Goal: Task Accomplishment & Management: Complete application form

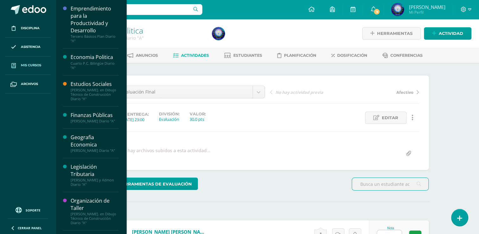
scroll to position [0, 0]
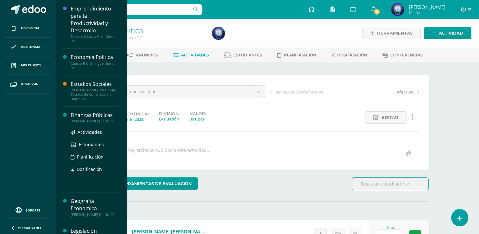
click at [105, 117] on div "Finanzas Públicas" at bounding box center [95, 115] width 48 height 7
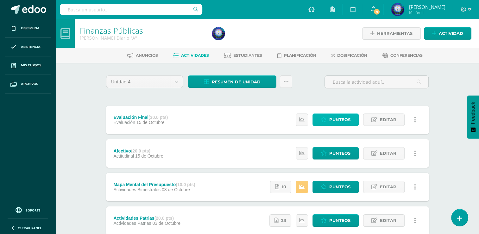
click at [325, 116] on link "Punteos" at bounding box center [336, 119] width 46 height 12
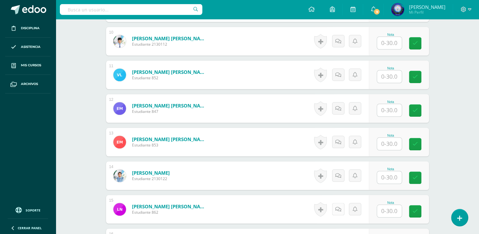
scroll to position [524, 0]
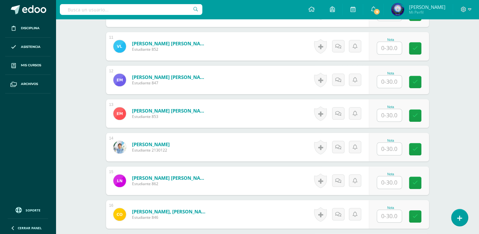
click at [398, 182] on input "text" at bounding box center [389, 182] width 25 height 12
type input "30"
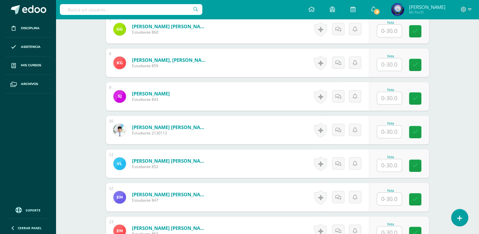
scroll to position [397, 0]
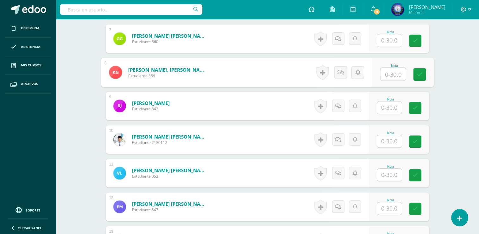
click at [385, 71] on input "text" at bounding box center [393, 74] width 25 height 13
type input "23"
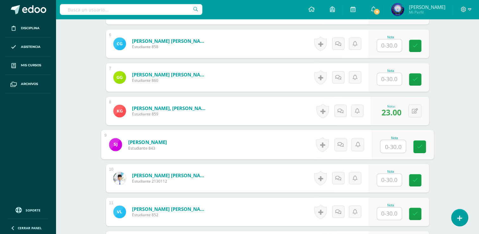
scroll to position [334, 0]
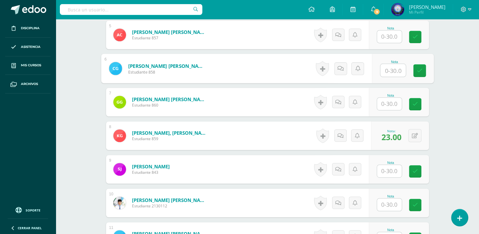
click at [385, 71] on input "text" at bounding box center [393, 70] width 25 height 13
type input "28"
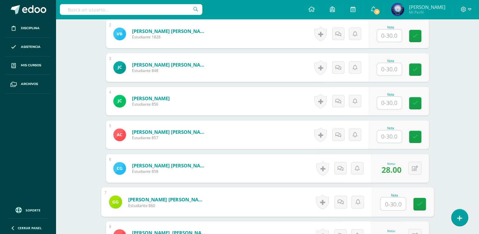
scroll to position [207, 0]
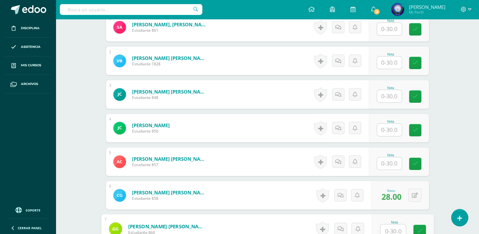
click at [388, 93] on input "text" at bounding box center [389, 96] width 25 height 12
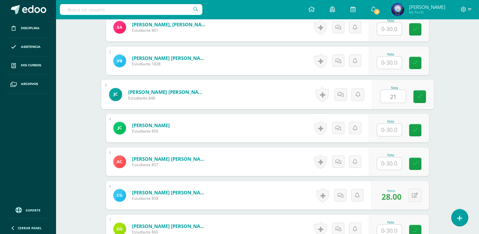
type input "21"
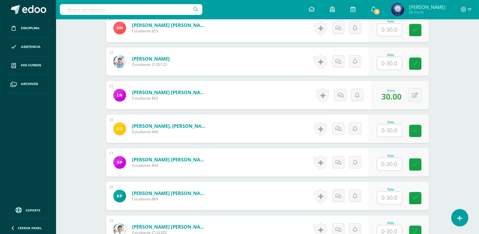
scroll to position [619, 0]
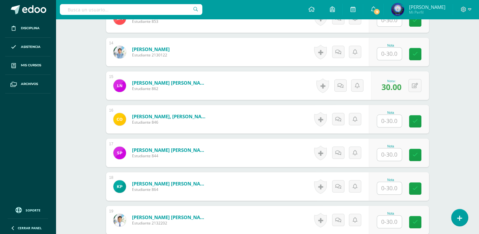
click at [384, 116] on input "text" at bounding box center [389, 121] width 25 height 12
type input "20"
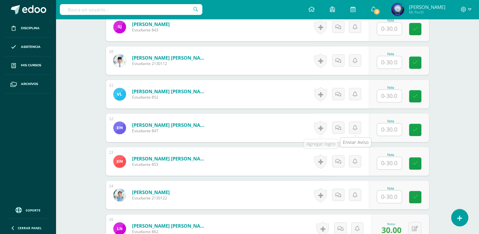
scroll to position [461, 0]
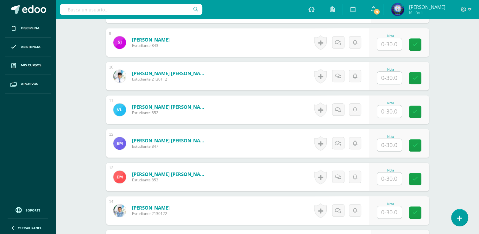
click at [390, 76] on input "text" at bounding box center [389, 78] width 25 height 12
type input "19"
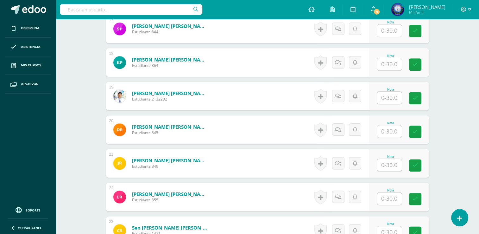
scroll to position [703, 0]
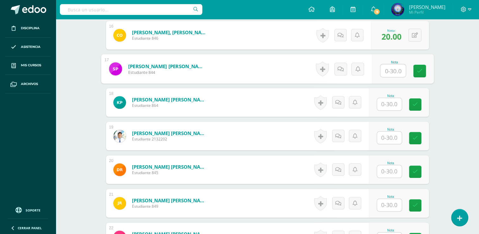
click at [388, 73] on input "text" at bounding box center [393, 70] width 25 height 13
type input "14"
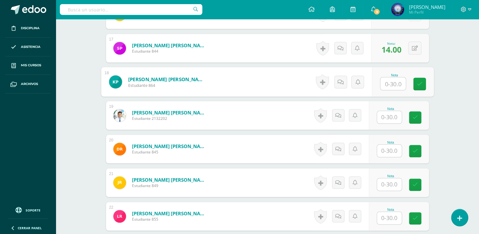
scroll to position [735, 0]
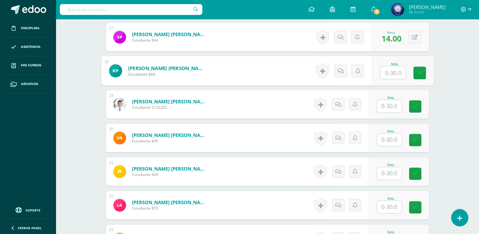
click at [393, 169] on input "text" at bounding box center [389, 173] width 25 height 12
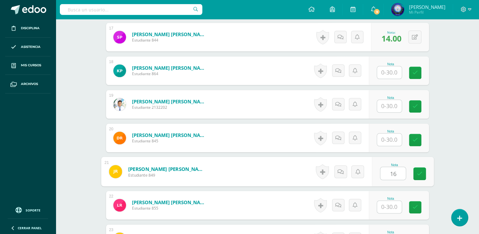
type input "16"
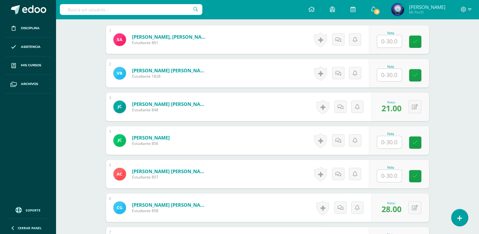
scroll to position [101, 0]
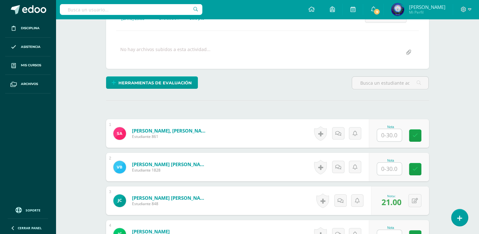
click at [392, 139] on input "text" at bounding box center [389, 135] width 25 height 12
type input "20"
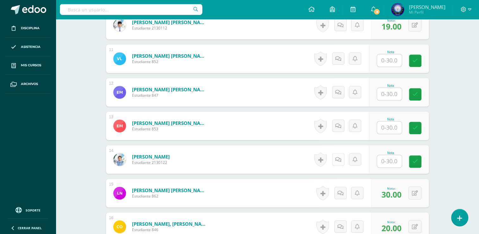
scroll to position [513, 0]
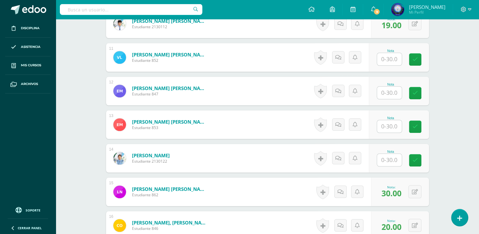
click at [392, 160] on input "text" at bounding box center [389, 160] width 25 height 12
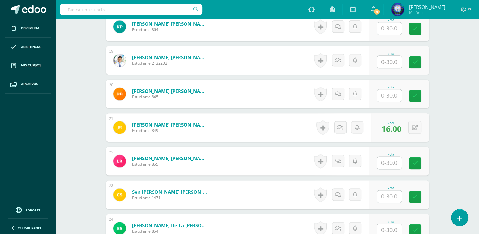
scroll to position [798, 0]
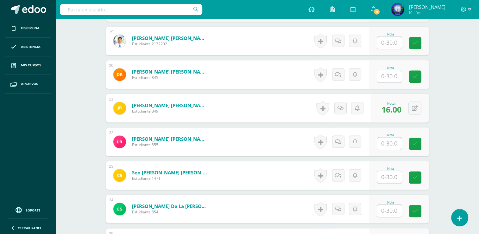
type input "29"
click at [381, 139] on input "text" at bounding box center [393, 143] width 25 height 13
type input "29"
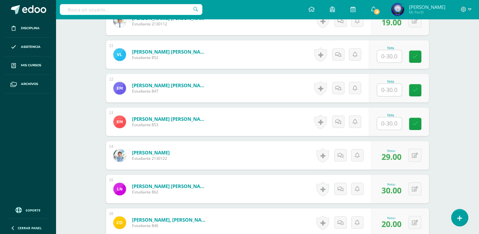
scroll to position [513, 0]
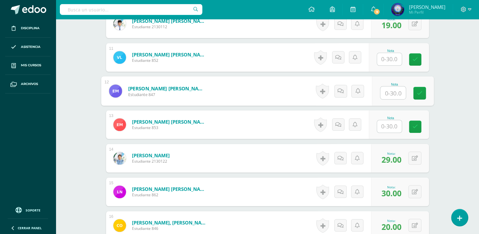
click at [389, 94] on input "text" at bounding box center [393, 93] width 25 height 13
type input "23"
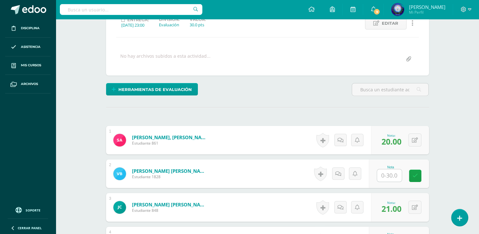
scroll to position [133, 0]
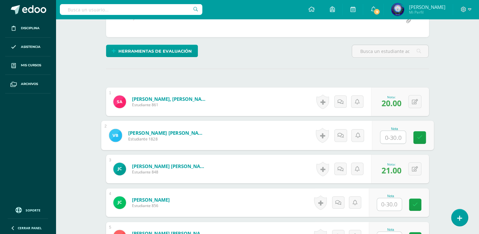
click at [398, 139] on input "text" at bounding box center [393, 137] width 25 height 13
type input "15"
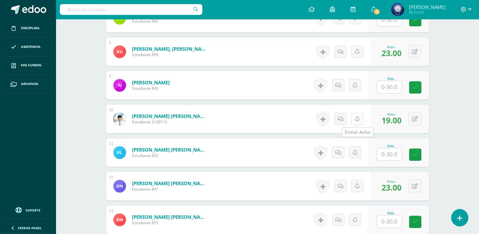
scroll to position [291, 0]
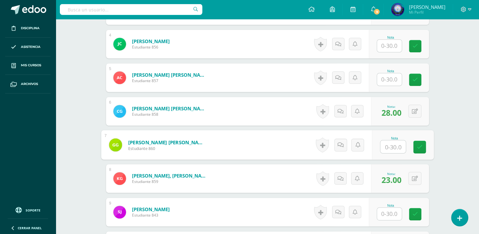
click at [392, 144] on input "text" at bounding box center [393, 146] width 25 height 13
type input "12"
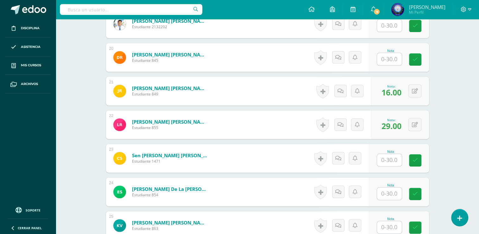
scroll to position [893, 0]
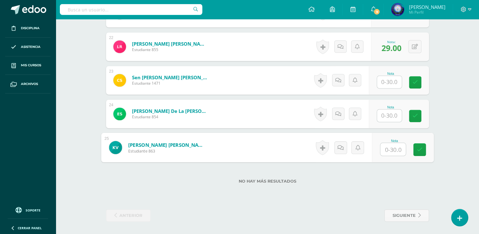
click at [398, 148] on input "text" at bounding box center [393, 149] width 25 height 13
type input "14"
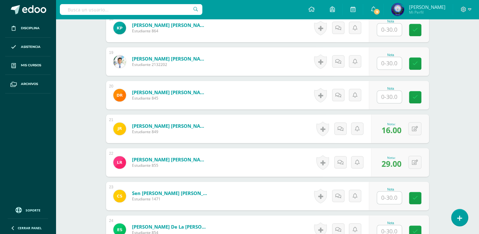
scroll to position [767, 0]
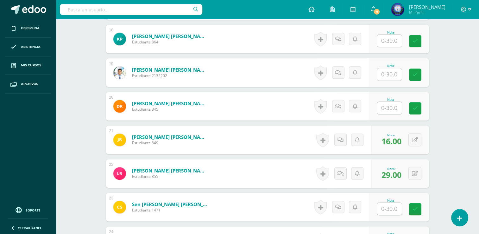
click at [392, 70] on input "text" at bounding box center [389, 74] width 25 height 12
type input "20"
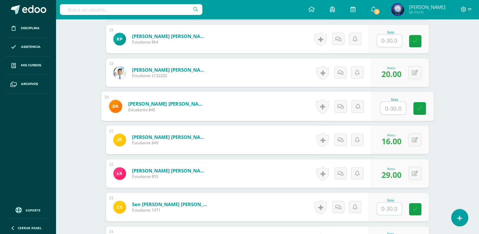
click at [404, 110] on input "text" at bounding box center [393, 108] width 25 height 13
type input "18"
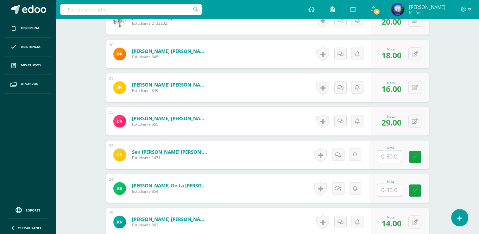
scroll to position [830, 0]
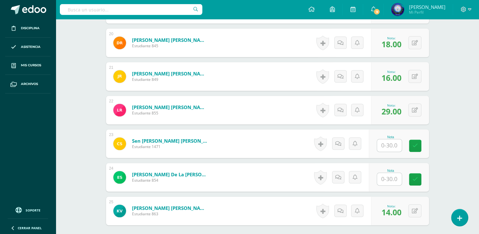
click at [388, 147] on input "text" at bounding box center [389, 145] width 25 height 12
type input "30"
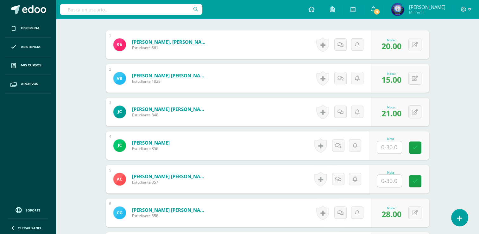
scroll to position [228, 0]
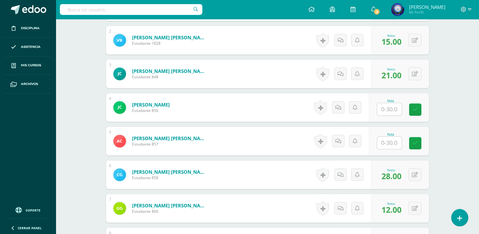
click at [386, 144] on input "text" at bounding box center [389, 143] width 25 height 12
type input "20"
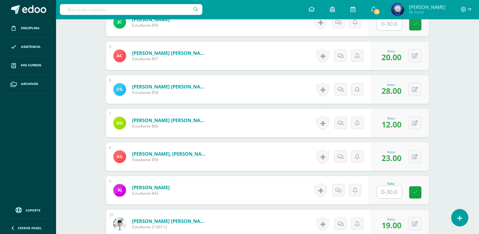
scroll to position [355, 0]
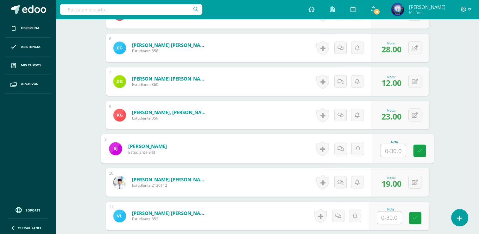
click at [383, 150] on input "text" at bounding box center [393, 150] width 25 height 13
type input "20"
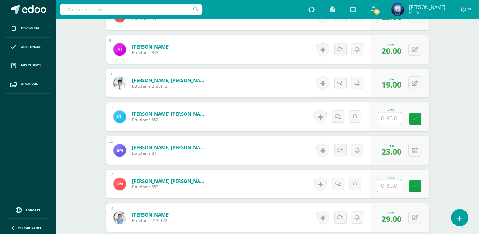
scroll to position [481, 0]
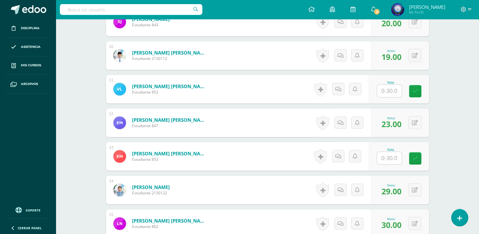
click at [381, 153] on input "text" at bounding box center [389, 158] width 25 height 12
type input "28"
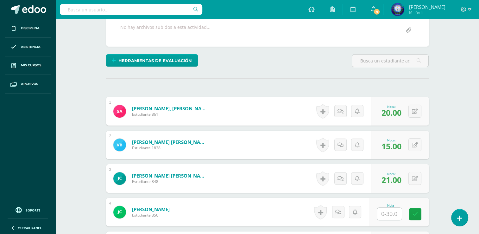
scroll to position [196, 0]
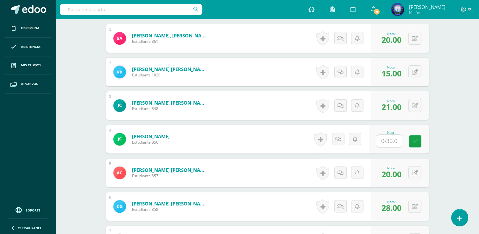
click at [390, 140] on input "text" at bounding box center [389, 141] width 25 height 12
type input "20"
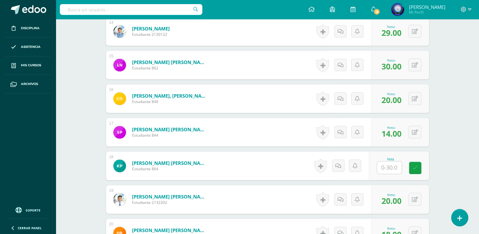
scroll to position [672, 0]
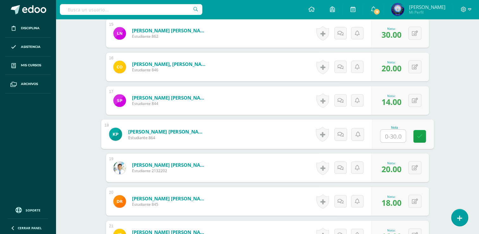
click at [391, 134] on input "text" at bounding box center [393, 136] width 25 height 13
type input "23"
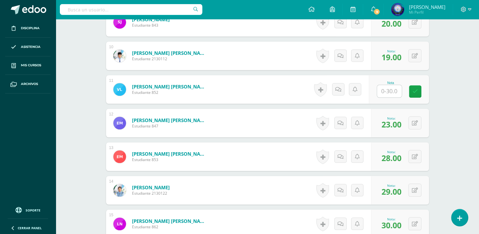
scroll to position [450, 0]
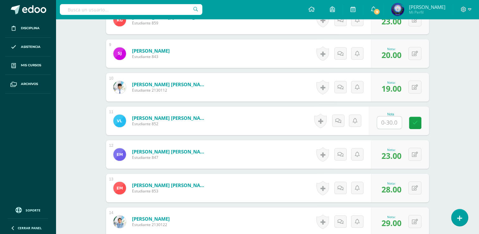
click at [390, 121] on input "text" at bounding box center [389, 122] width 25 height 12
type input "25"
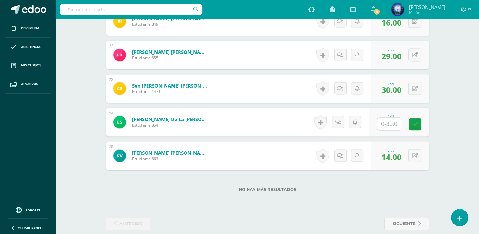
scroll to position [893, 0]
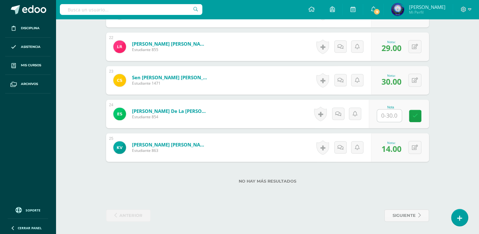
click at [382, 115] on input "text" at bounding box center [389, 115] width 25 height 12
type input "23"
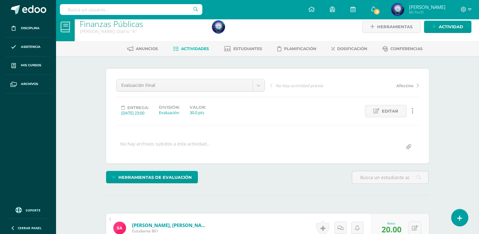
scroll to position [6, 0]
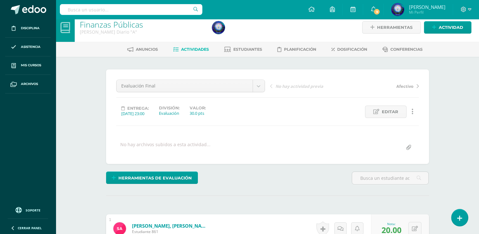
click at [194, 48] on span "Actividades" at bounding box center [195, 49] width 28 height 5
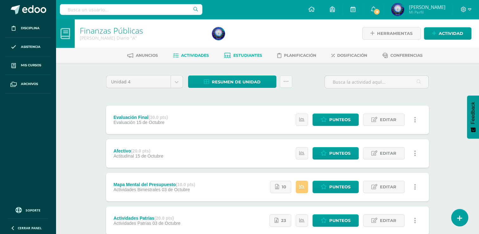
click at [236, 51] on link "Estudiantes" at bounding box center [243, 55] width 38 height 10
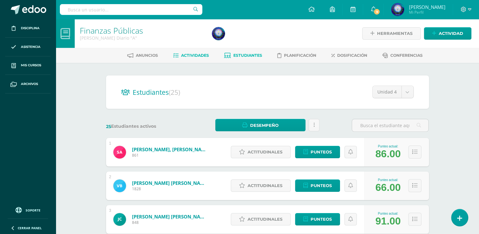
click at [202, 60] on link "Actividades" at bounding box center [191, 55] width 36 height 10
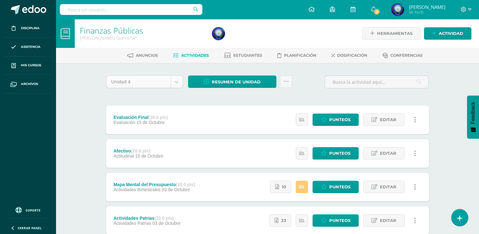
click at [177, 80] on body "Disciplina Asistencia Mis cursos Archivos Soporte Ayuda Reportar un problema Ce…" at bounding box center [239, 189] width 479 height 378
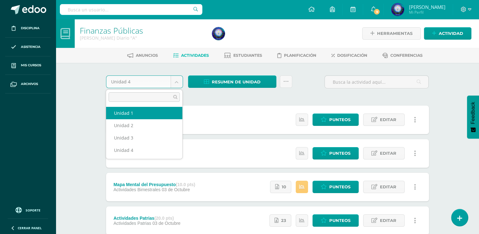
select select "Unidad 1"
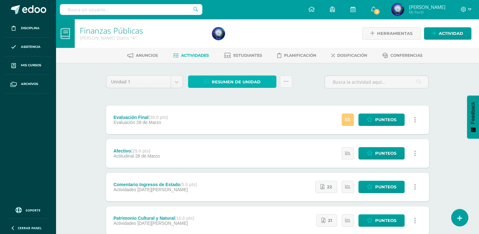
click at [228, 83] on span "Resumen de unidad" at bounding box center [236, 82] width 49 height 12
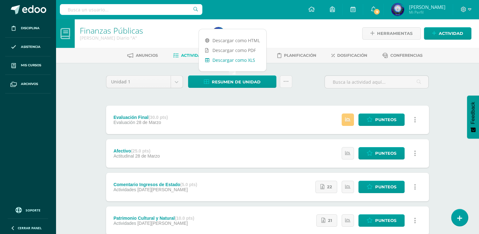
click at [232, 59] on link "Descargar como XLS" at bounding box center [233, 60] width 68 height 10
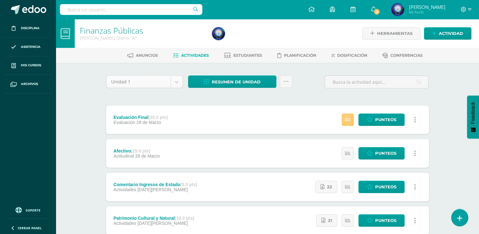
click at [177, 80] on body "Disciplina Asistencia Mis cursos Archivos Soporte Ayuda Reportar un problema Ce…" at bounding box center [239, 222] width 479 height 445
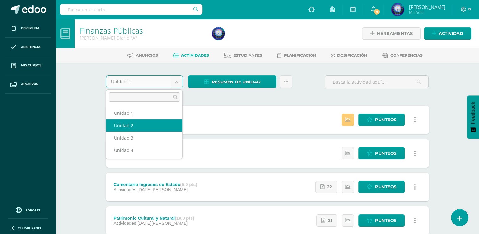
select select "Unidad 2"
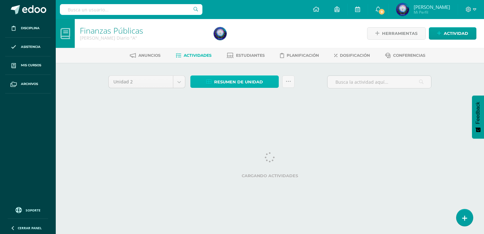
click at [255, 84] on span "Resumen de unidad" at bounding box center [238, 82] width 49 height 12
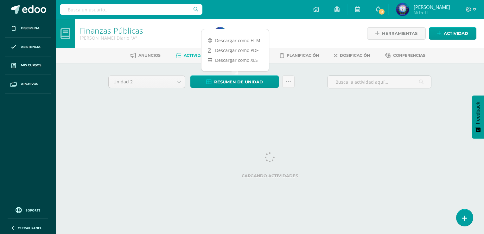
click at [286, 66] on div "Unidad 2 Unidad 1 Unidad 2 Unidad 3 Unidad 4 Resumen de unidad Enviar punteos a…" at bounding box center [270, 90] width 349 height 55
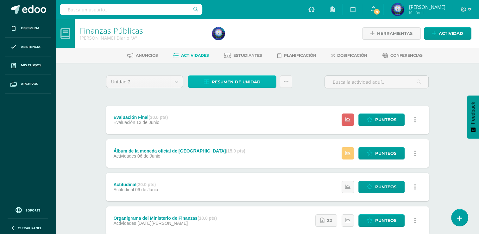
click at [258, 84] on span "Resumen de unidad" at bounding box center [236, 82] width 49 height 12
click at [216, 93] on div "Unidad 2 Unidad 1 Unidad 2 Unidad 3 Unidad 4 Resumen de unidad Enviar punteos a…" at bounding box center [268, 236] width 328 height 323
click at [239, 86] on span "Resumen de unidad" at bounding box center [236, 82] width 49 height 12
click at [290, 88] on div "Resumen de unidad Enviar punteos a revision Historial de actividad" at bounding box center [240, 84] width 109 height 18
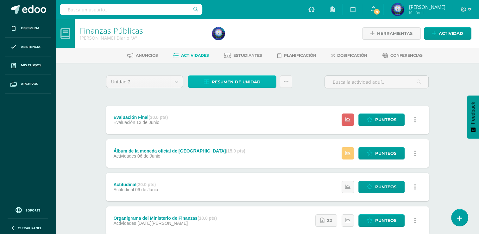
click at [254, 78] on span "Resumen de unidad" at bounding box center [236, 82] width 49 height 12
click at [305, 79] on div "Unidad 2 Unidad 1 Unidad 2 Unidad 3 Unidad 4 Resumen de unidad Enviar punteos a…" at bounding box center [268, 84] width 328 height 18
click at [204, 80] on icon at bounding box center [206, 81] width 5 height 5
click at [230, 61] on div at bounding box center [232, 64] width 16 height 13
click at [229, 65] on div at bounding box center [232, 64] width 16 height 13
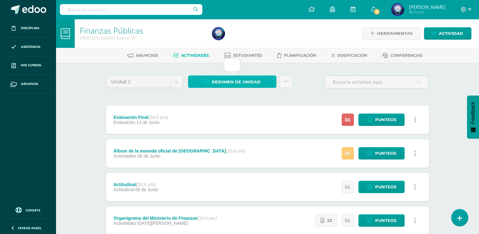
click at [261, 82] on link "Resumen de unidad" at bounding box center [232, 81] width 88 height 12
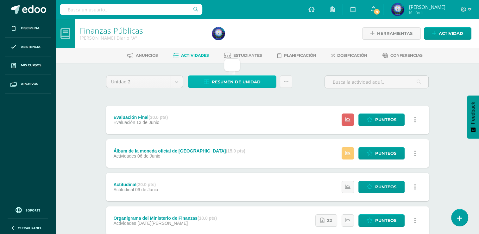
click at [261, 82] on link "Resumen de unidad" at bounding box center [232, 81] width 88 height 12
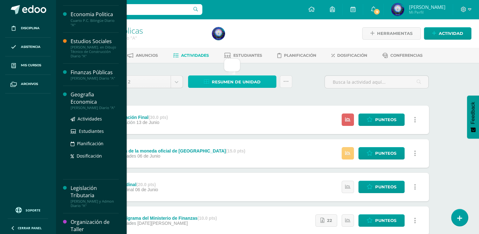
scroll to position [63, 0]
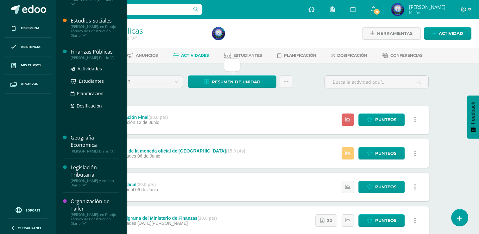
click at [99, 56] on div "[PERSON_NAME] Diario "A"" at bounding box center [95, 57] width 48 height 4
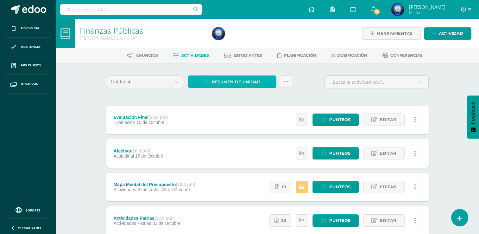
click at [260, 82] on span "Resumen de unidad" at bounding box center [236, 82] width 49 height 12
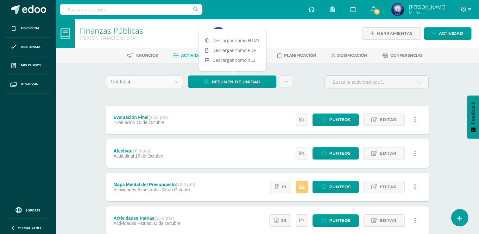
click at [177, 82] on body "Disciplina Asistencia Mis cursos Archivos Soporte Ayuda Reportar un problema Ce…" at bounding box center [239, 189] width 479 height 378
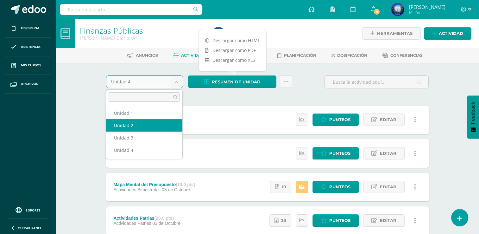
select select "Unidad 2"
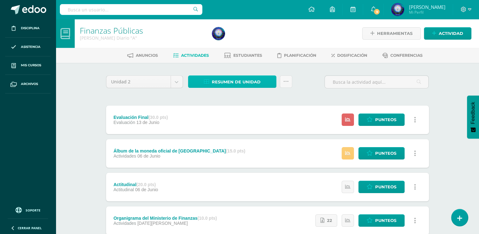
click at [251, 81] on span "Resumen de unidad" at bounding box center [236, 82] width 49 height 12
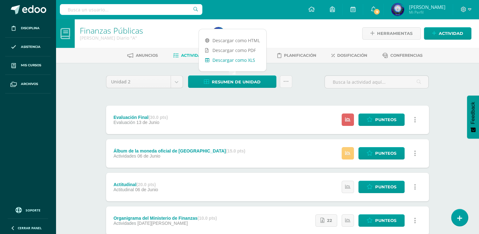
click at [239, 63] on link "Descargar como XLS" at bounding box center [233, 60] width 68 height 10
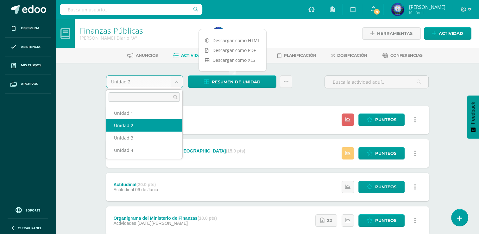
click at [175, 84] on body "Disciplina Asistencia Mis cursos Archivos Soporte Ayuda Reportar un problema Ce…" at bounding box center [239, 205] width 479 height 411
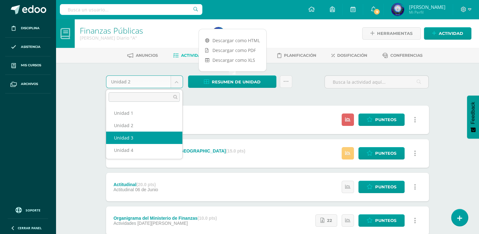
select select "Unidad 3"
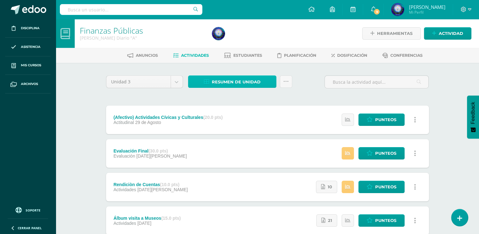
click at [249, 86] on span "Resumen de unidad" at bounding box center [236, 82] width 49 height 12
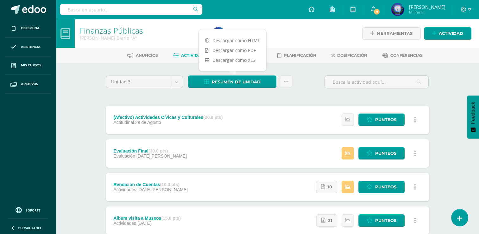
click at [245, 65] on div "Descargar como HTML Descargar como PDF Descargar como XLS" at bounding box center [233, 50] width 68 height 43
click at [245, 60] on link "Descargar como XLS" at bounding box center [233, 60] width 68 height 10
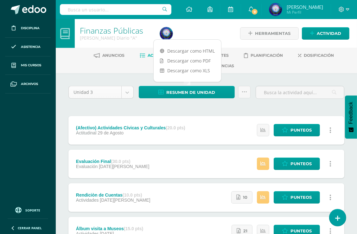
click at [125, 92] on body "Disciplina Asistencia Mis cursos Archivos Soporte Ayuda Reportar un problema Ce…" at bounding box center [178, 194] width 357 height 388
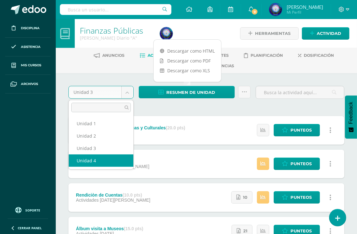
select select "Unidad 4"
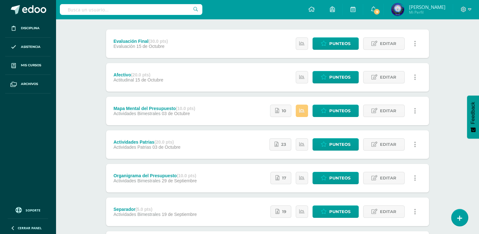
scroll to position [144, 0]
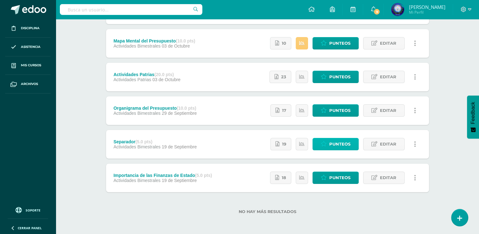
click at [352, 150] on link "Punteos" at bounding box center [336, 144] width 46 height 12
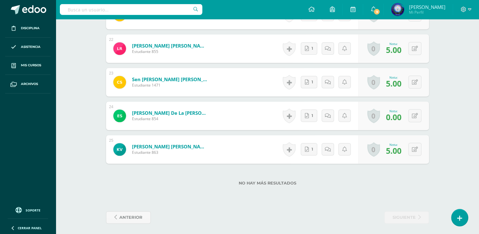
scroll to position [893, 0]
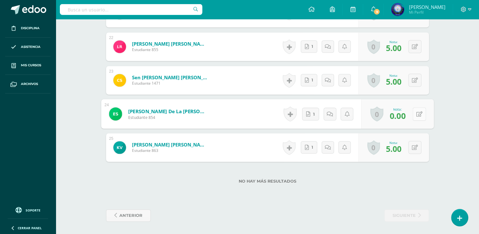
click at [413, 112] on button at bounding box center [419, 113] width 13 height 13
type input "5"
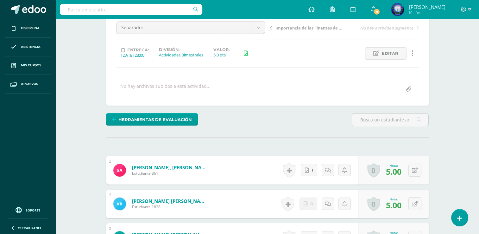
scroll to position [0, 0]
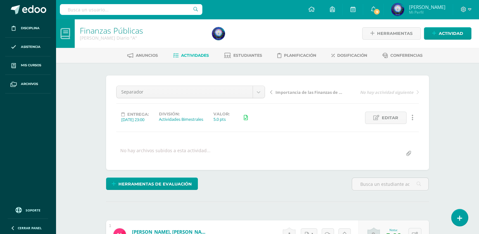
click at [188, 55] on span "Actividades" at bounding box center [195, 55] width 28 height 5
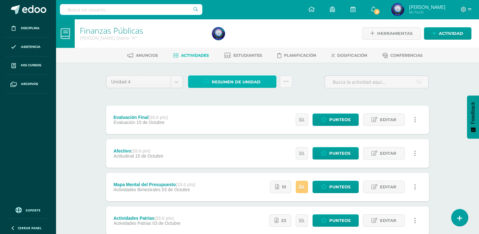
click at [255, 84] on span "Resumen de unidad" at bounding box center [236, 82] width 49 height 12
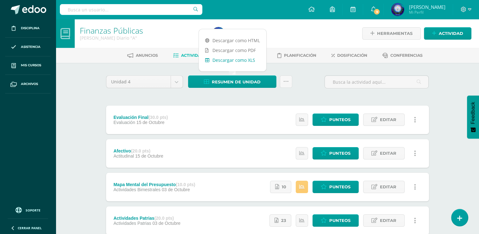
click at [232, 60] on link "Descargar como XLS" at bounding box center [233, 60] width 68 height 10
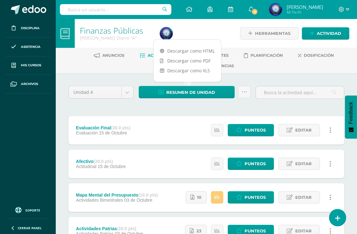
click at [263, 68] on ul "Anuncios Actividades Estudiantes Planificación Dosificación Conferencias" at bounding box center [213, 60] width 301 height 21
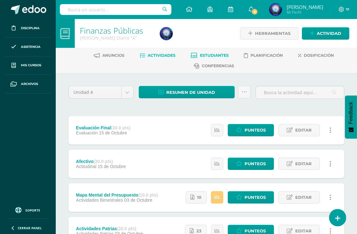
click at [212, 54] on span "Estudiantes" at bounding box center [214, 55] width 29 height 5
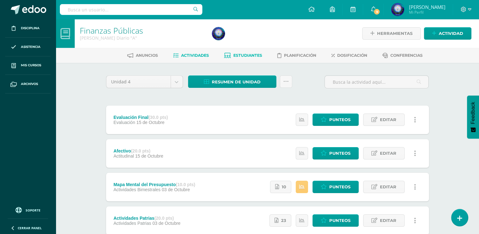
click at [252, 56] on span "Estudiantes" at bounding box center [248, 55] width 29 height 5
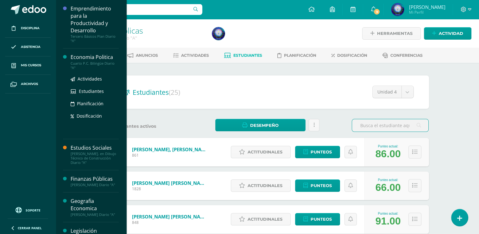
click at [99, 61] on div "Cuarto P.C. Bilingüe Diario "A"" at bounding box center [95, 65] width 48 height 9
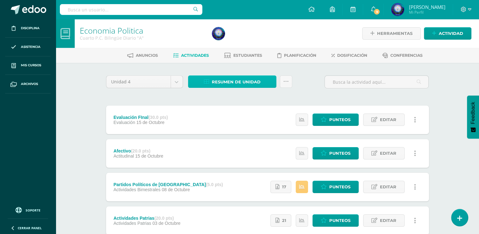
click at [217, 81] on span "Resumen de unidad" at bounding box center [236, 82] width 49 height 12
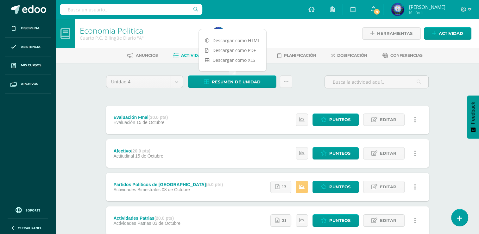
click at [193, 89] on div "Resumen de unidad Subir actividades en masa Enviar punteos a revision Historial…" at bounding box center [240, 84] width 109 height 18
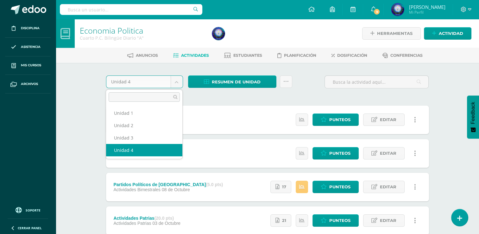
click at [175, 80] on body "Disciplina Asistencia Mis cursos Archivos Soporte Ayuda Reportar un problema Ce…" at bounding box center [239, 205] width 479 height 411
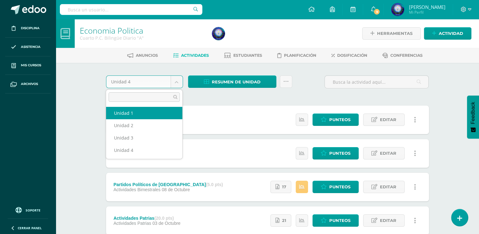
select select "Unidad 1"
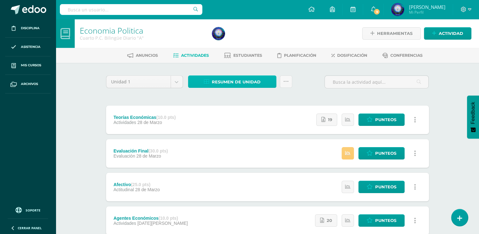
click at [223, 85] on span "Resumen de unidad" at bounding box center [236, 82] width 49 height 12
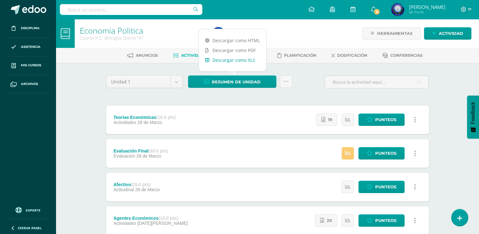
click at [226, 59] on link "Descargar como XLS" at bounding box center [233, 60] width 68 height 10
click at [179, 80] on body "Disciplina Asistencia Mis cursos Archivos Soporte Ayuda Reportar un problema Ce…" at bounding box center [239, 205] width 479 height 411
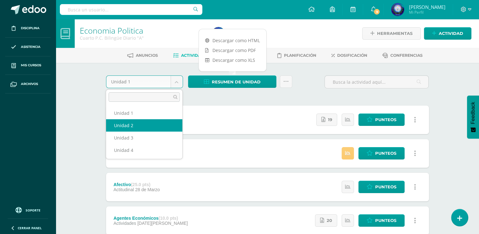
select select "Unidad 2"
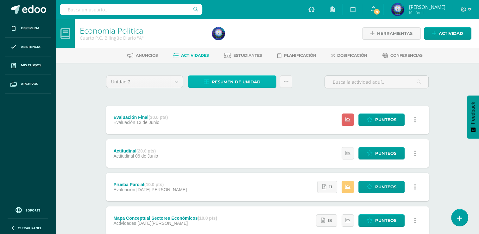
click at [240, 82] on span "Resumen de unidad" at bounding box center [236, 82] width 49 height 12
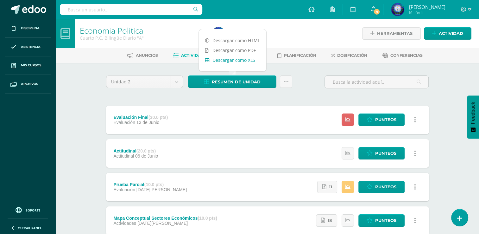
click at [249, 63] on link "Descargar como XLS" at bounding box center [233, 60] width 68 height 10
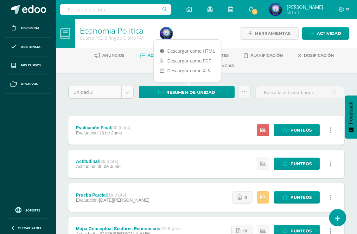
click at [129, 89] on body "Disciplina Asistencia Mis cursos Archivos Soporte Ayuda Reportar un problema Ce…" at bounding box center [178, 227] width 357 height 455
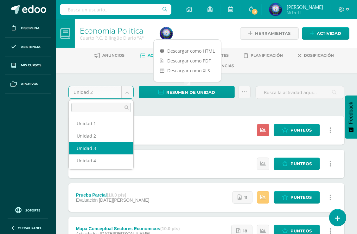
select select "Unidad 3"
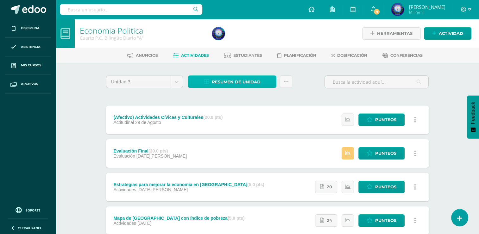
click at [251, 83] on span "Resumen de unidad" at bounding box center [236, 82] width 49 height 12
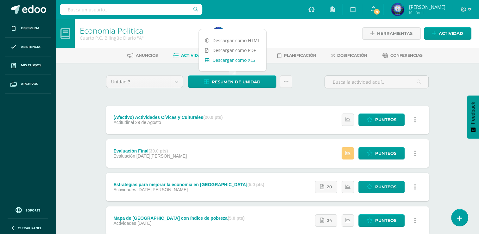
click at [251, 61] on link "Descargar como XLS" at bounding box center [233, 60] width 68 height 10
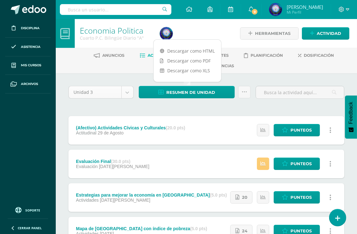
click at [128, 91] on body "Disciplina Asistencia Mis cursos Archivos Soporte Ayuda Reportar un problema Ce…" at bounding box center [178, 227] width 357 height 455
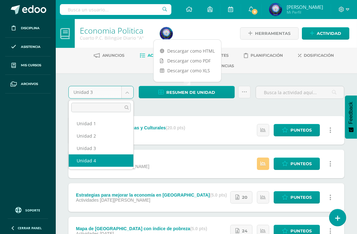
select select "Unidad 4"
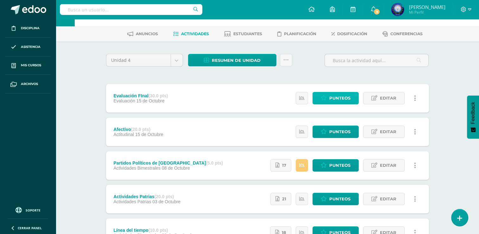
scroll to position [32, 0]
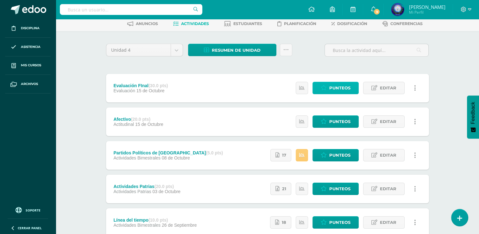
click at [346, 88] on span "Punteos" at bounding box center [340, 88] width 21 height 12
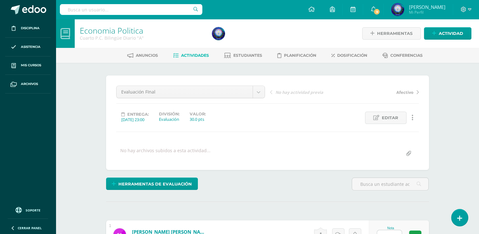
scroll to position [0, 0]
